Goal: Task Accomplishment & Management: Complete application form

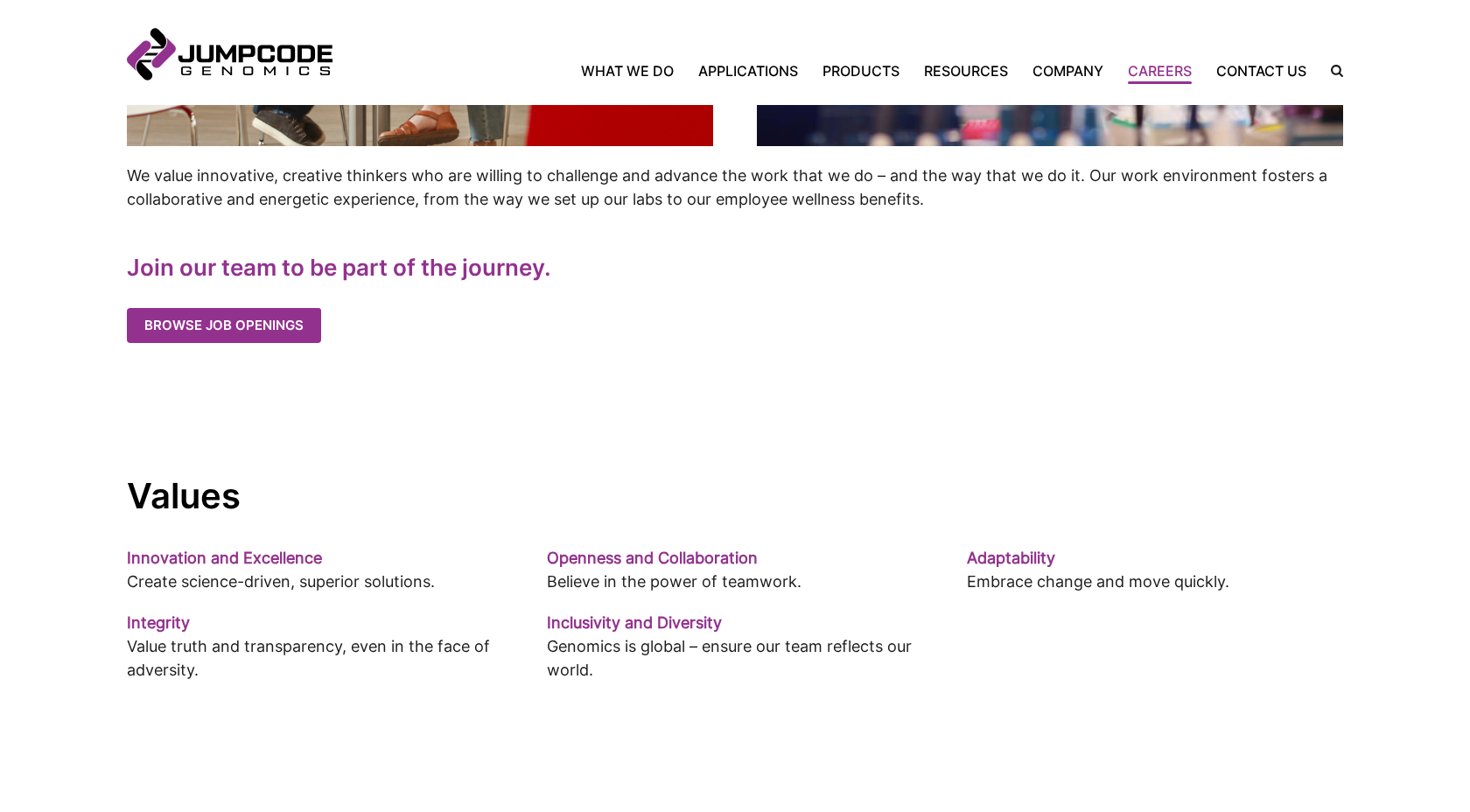
scroll to position [953, 0]
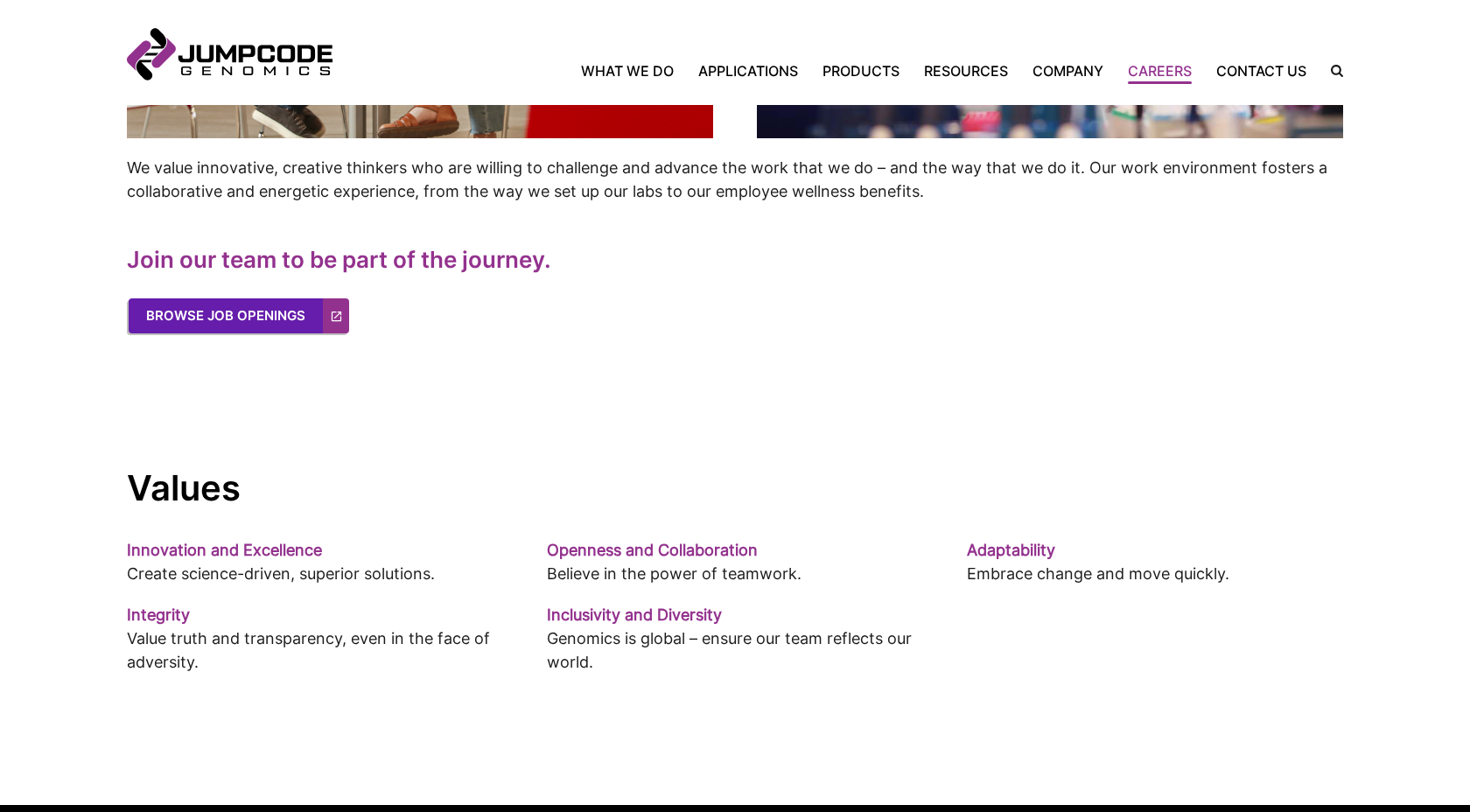
click at [235, 313] on link "Browse Job Openings" at bounding box center [239, 316] width 220 height 35
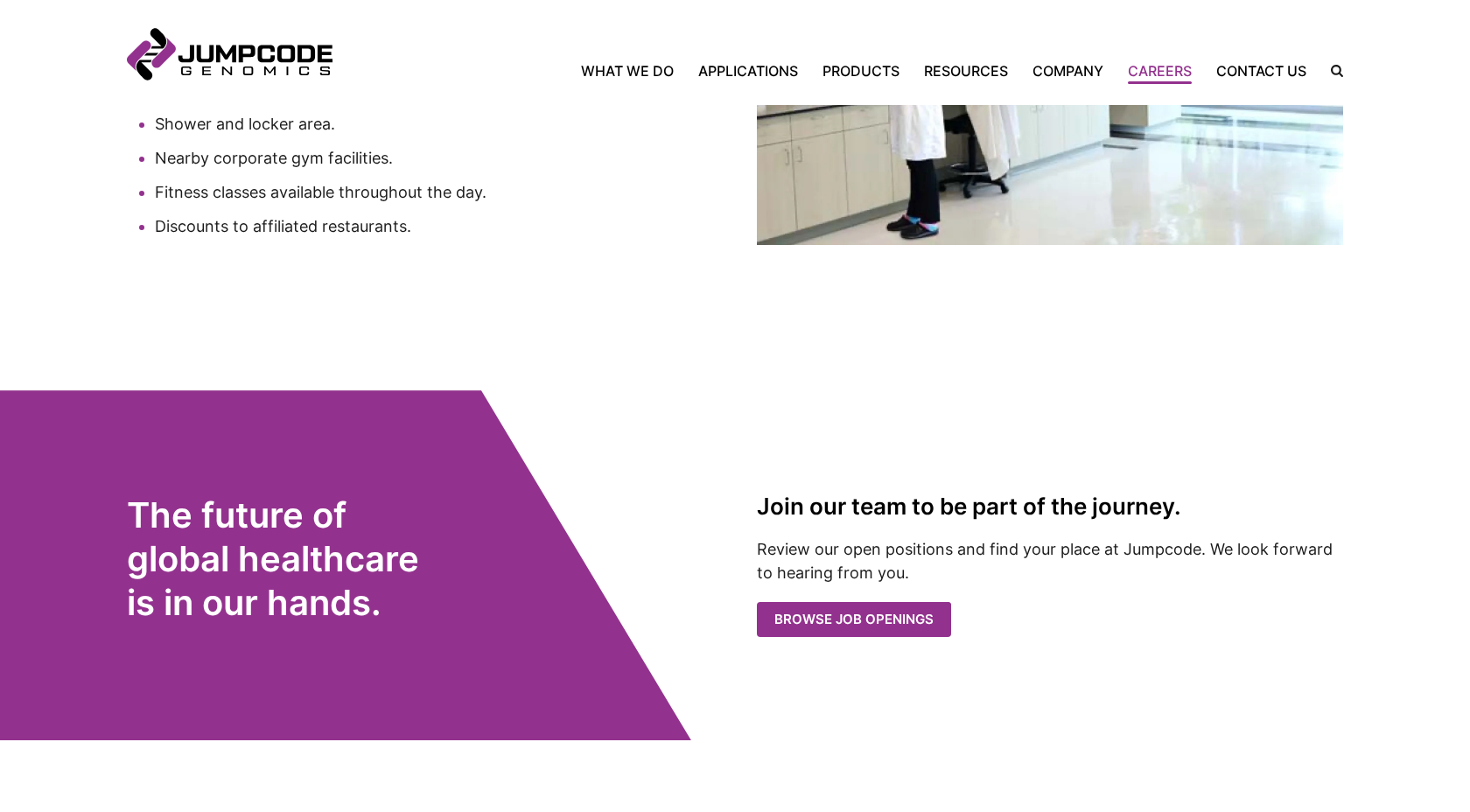
scroll to position [3250, 0]
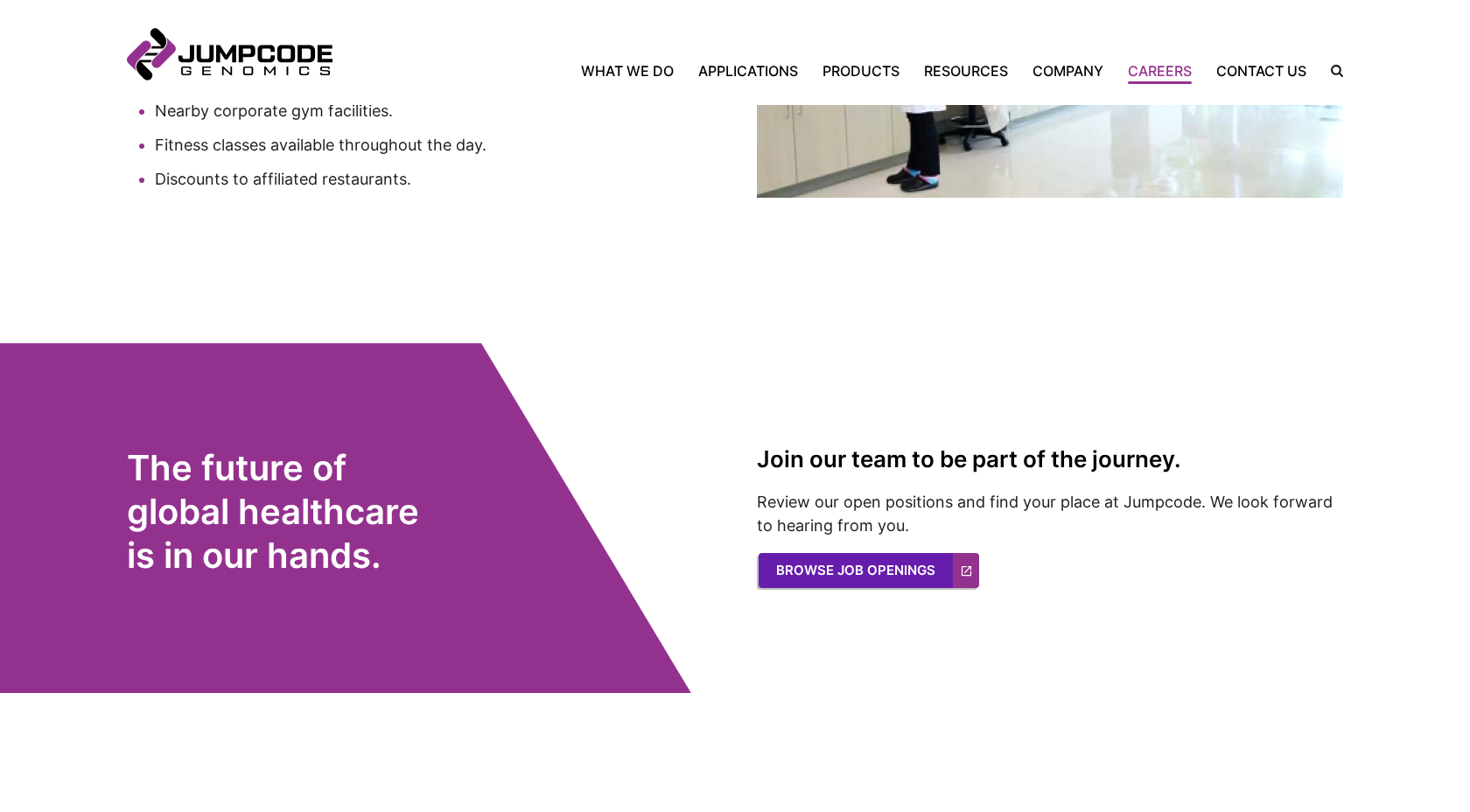
click at [893, 555] on link "Browse Job Openings" at bounding box center [869, 571] width 220 height 35
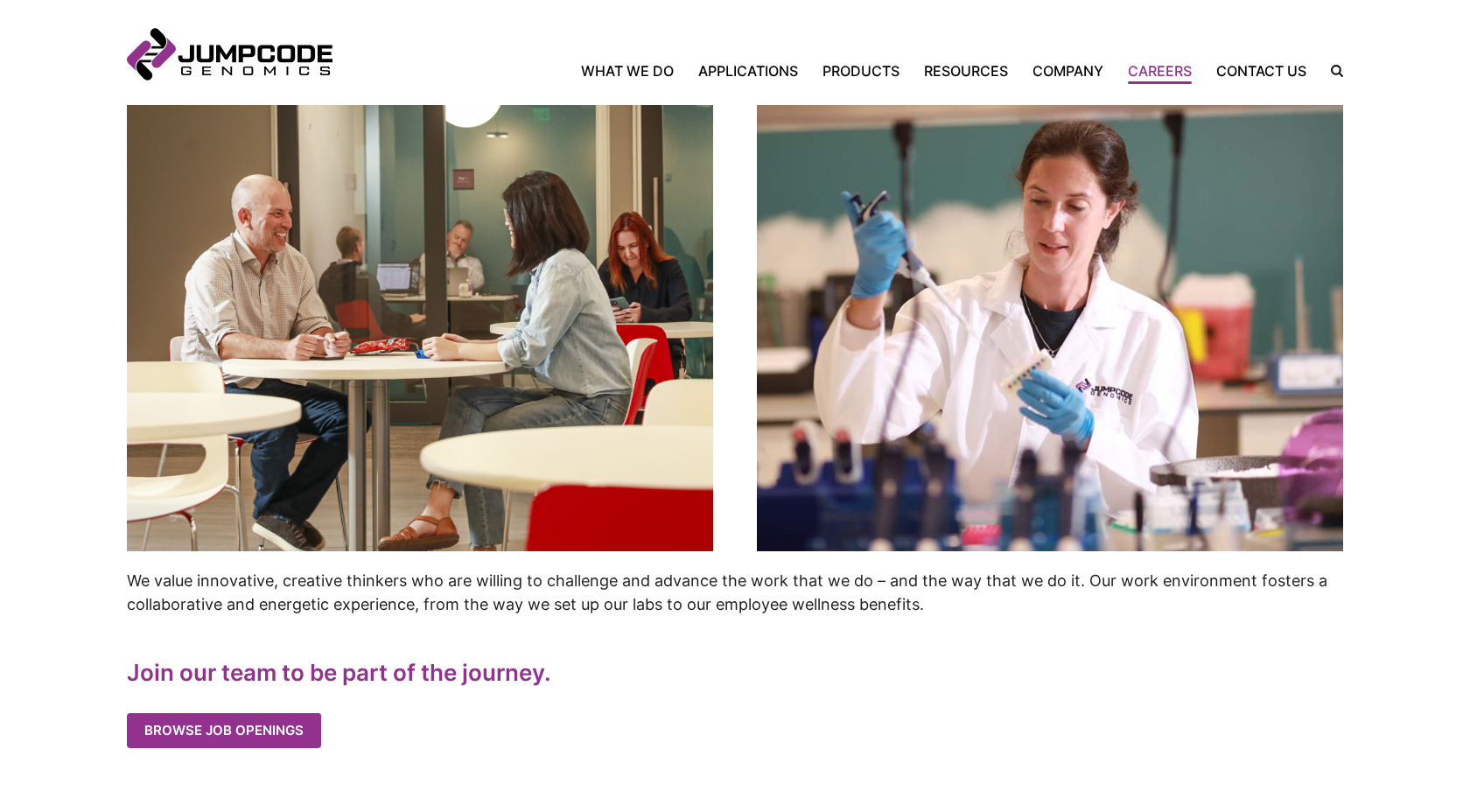
scroll to position [561, 0]
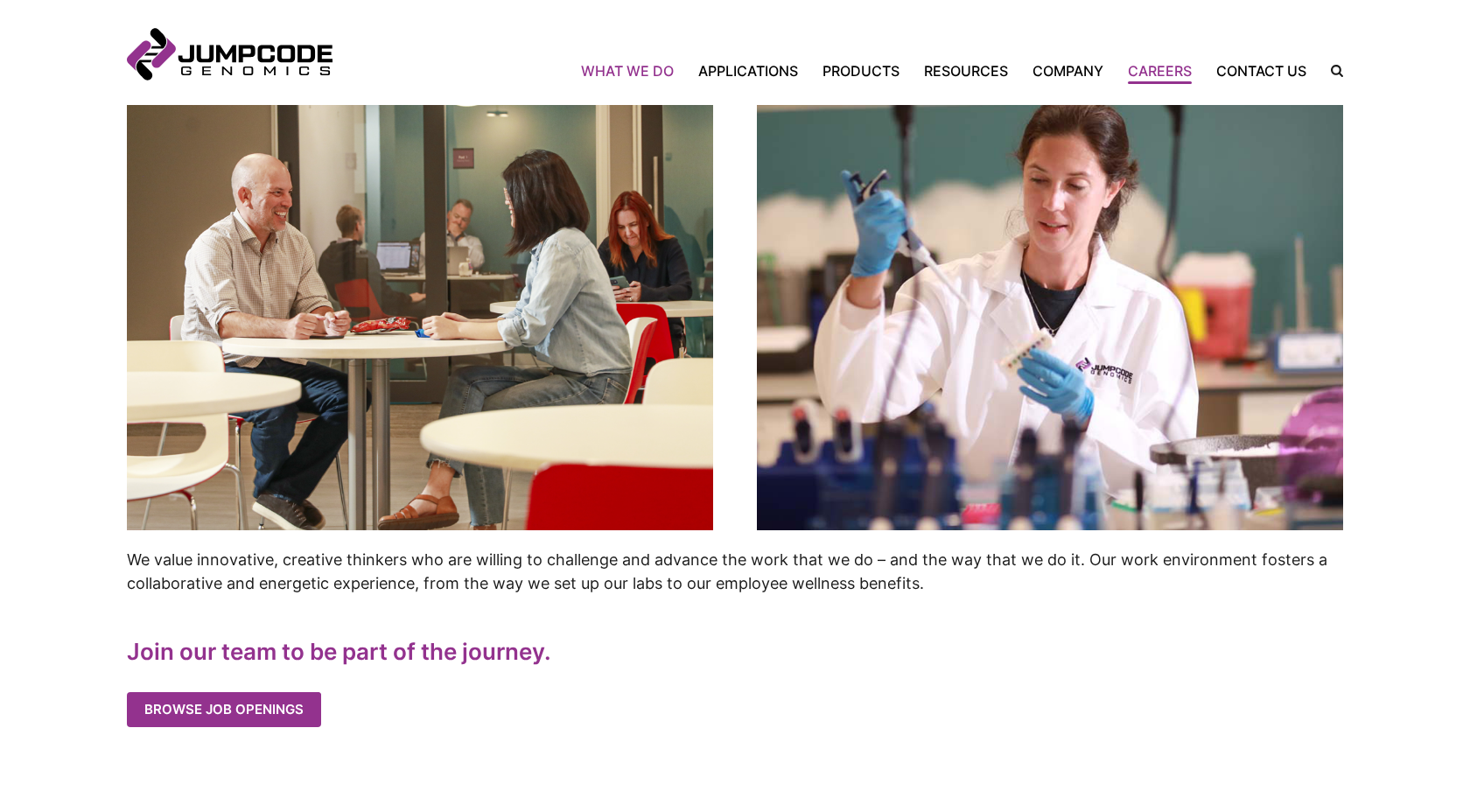
click at [613, 68] on link "What We Do" at bounding box center [634, 71] width 105 height 21
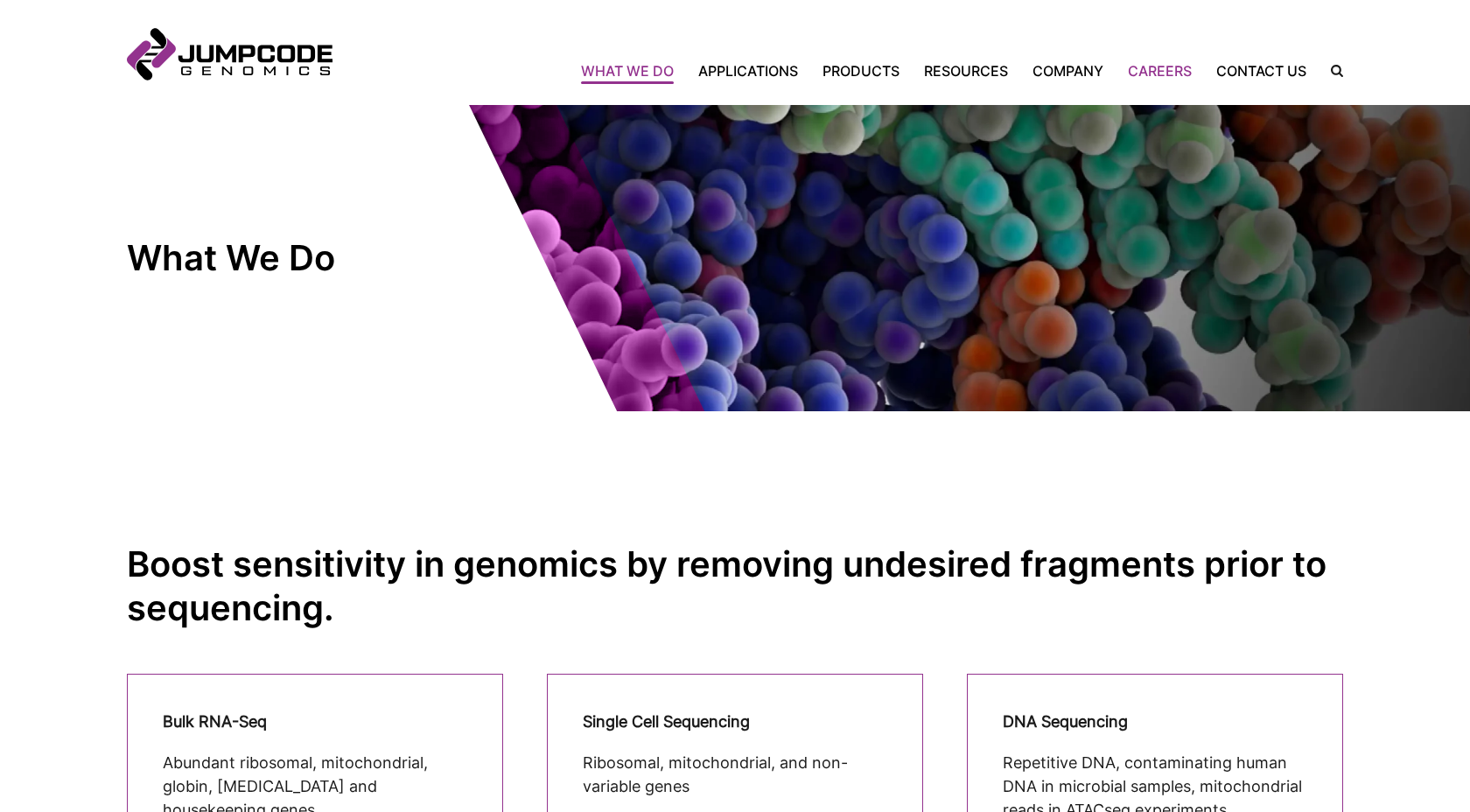
click at [1145, 79] on link "Careers" at bounding box center [1160, 71] width 89 height 21
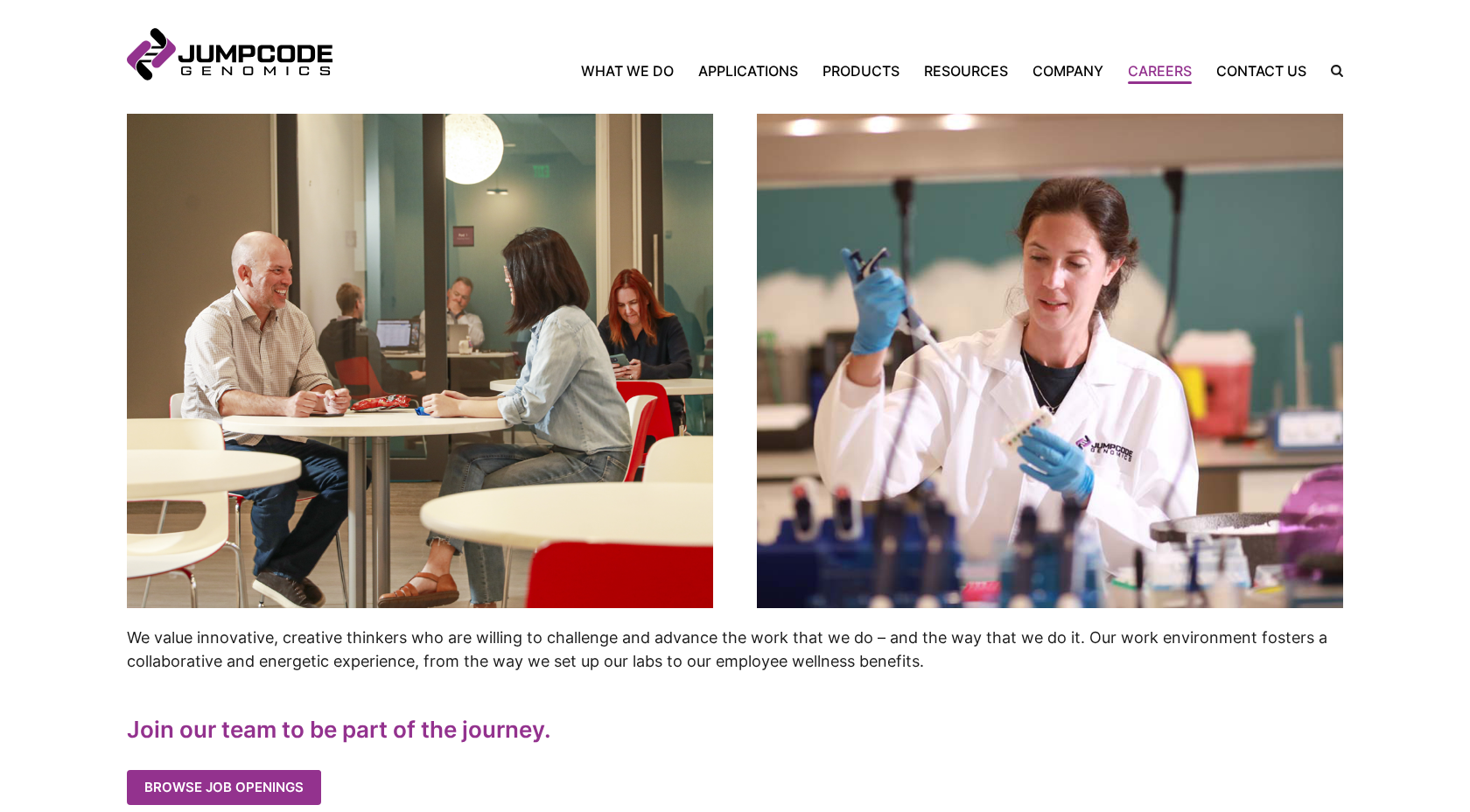
scroll to position [1014, 0]
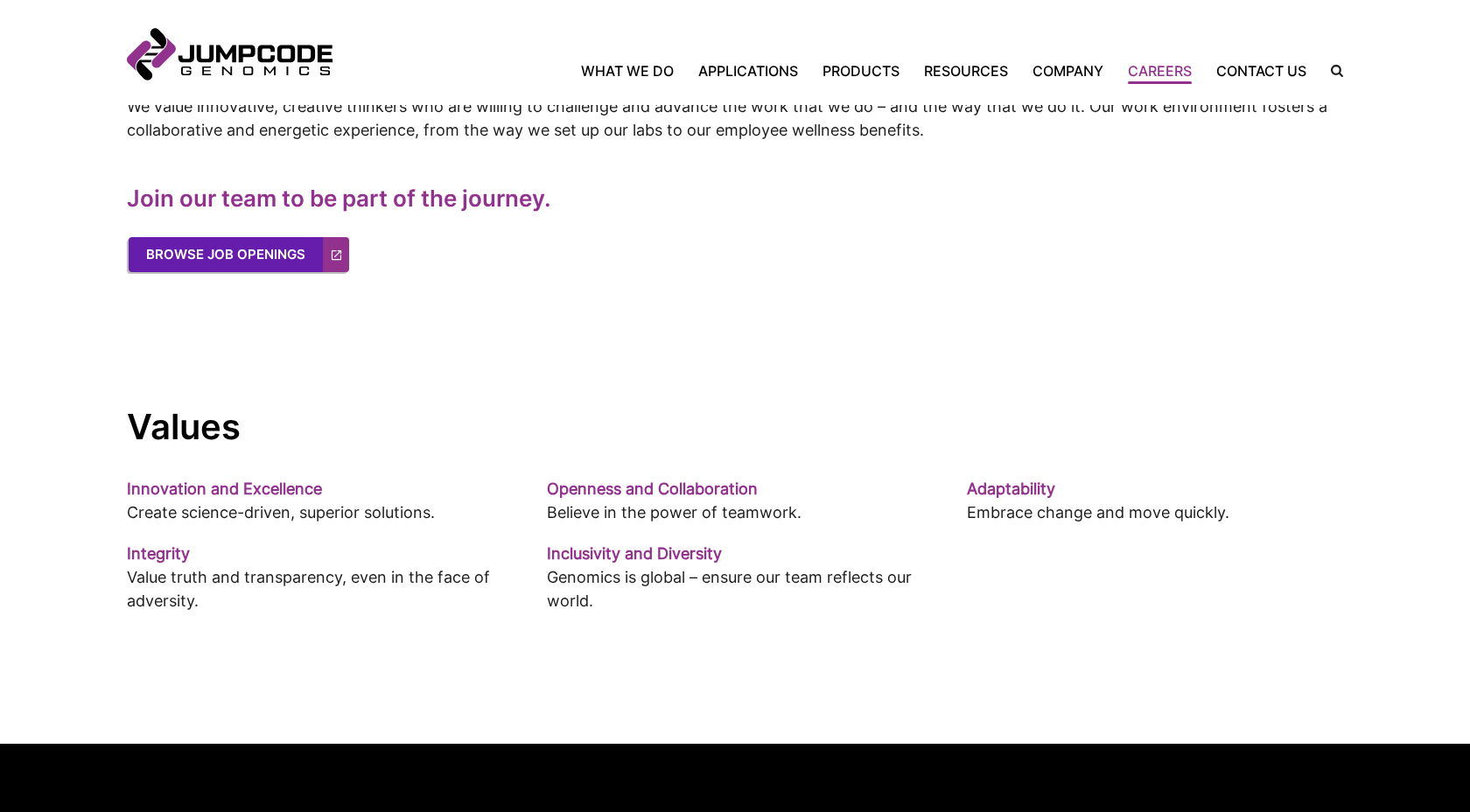
click at [323, 247] on link "Browse Job Openings" at bounding box center [239, 255] width 220 height 35
